Goal: Transaction & Acquisition: Purchase product/service

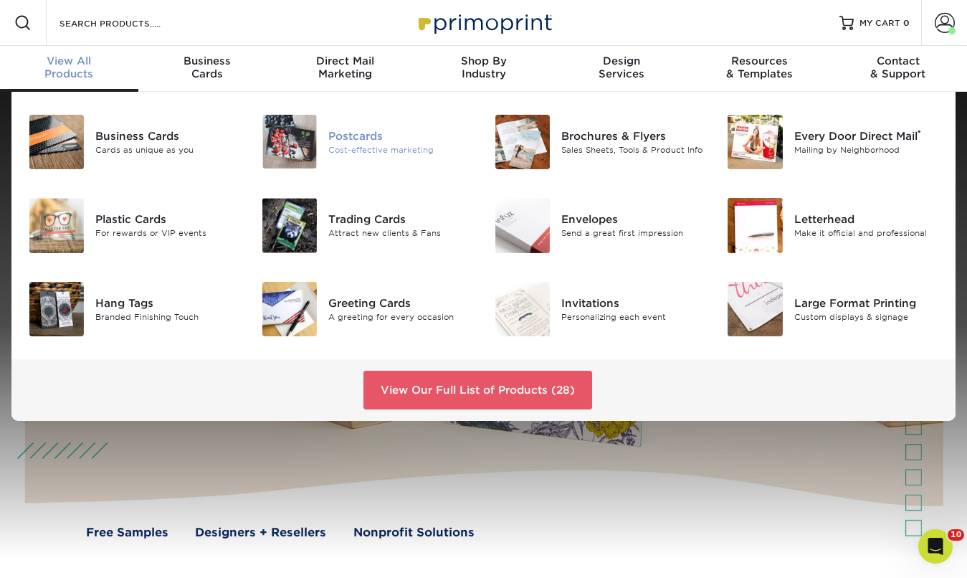
click at [305, 150] on img at bounding box center [289, 142] width 54 height 54
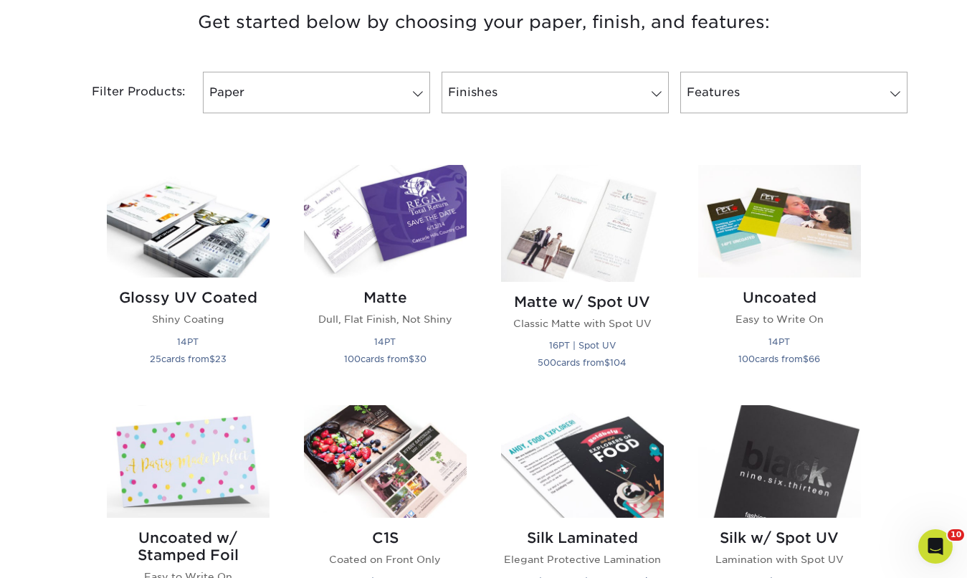
scroll to position [567, 0]
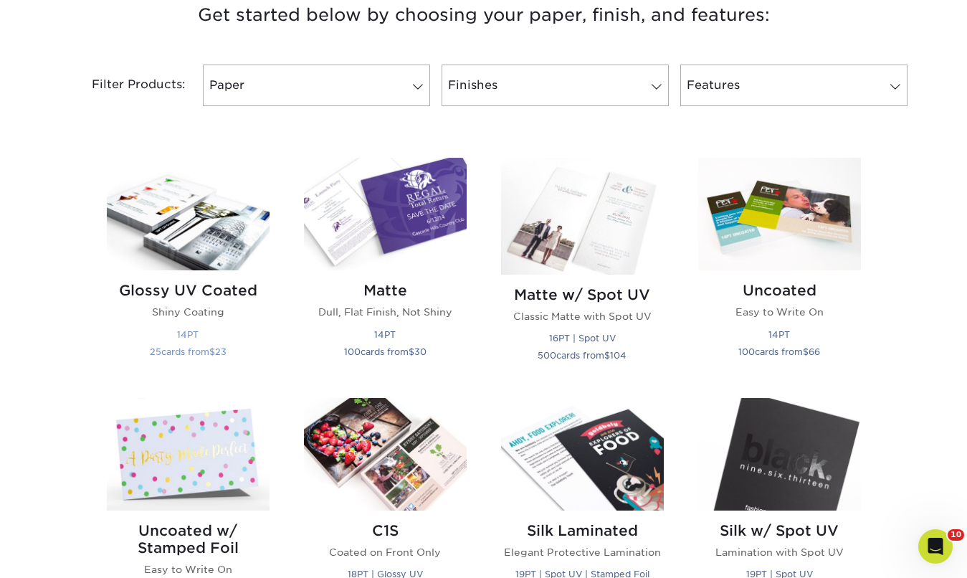
click at [225, 282] on h2 "Glossy UV Coated" at bounding box center [188, 290] width 163 height 17
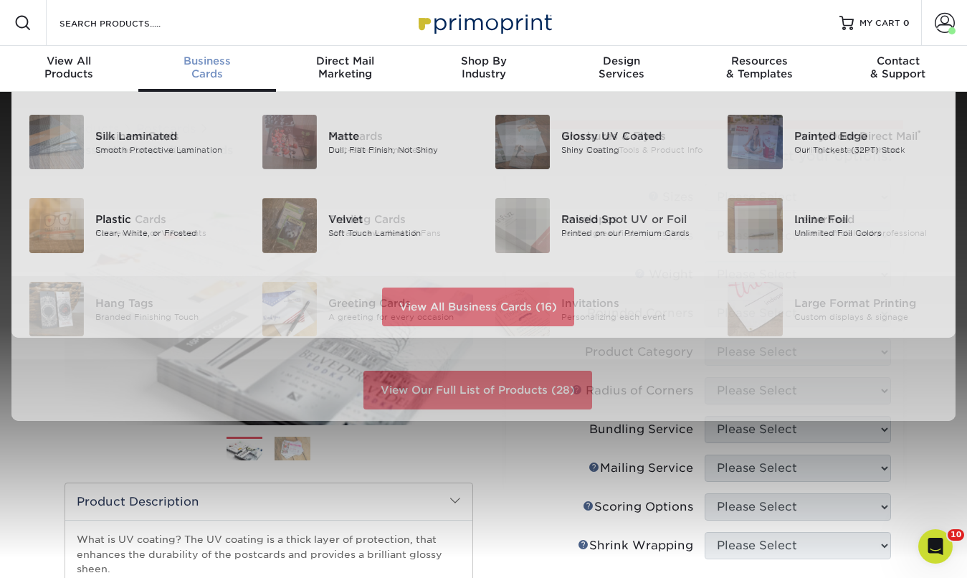
click at [201, 55] on span "Business" at bounding box center [207, 60] width 138 height 13
